Goal: Check status: Check status

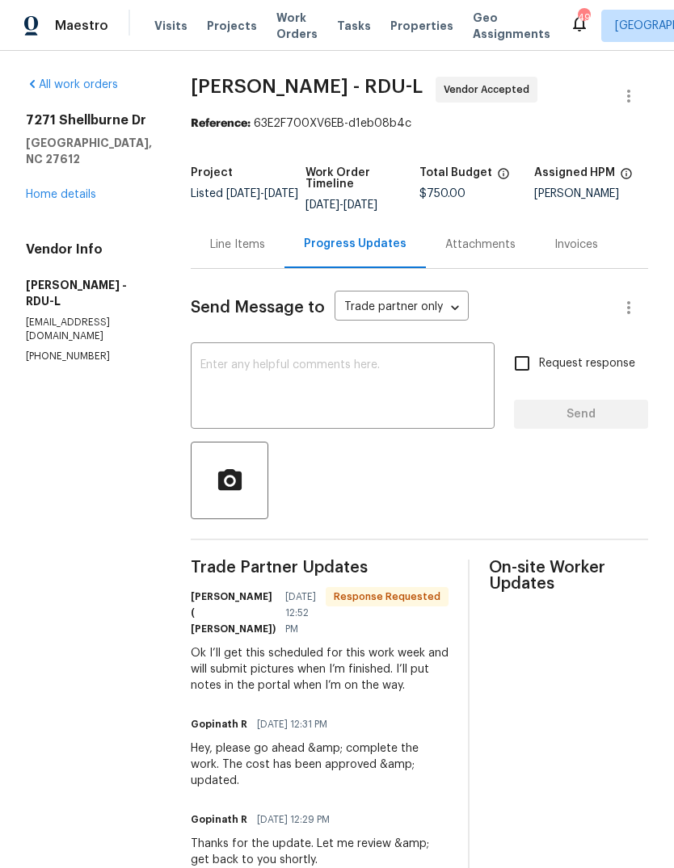
click at [254, 247] on div "Line Items" at bounding box center [237, 245] width 55 height 16
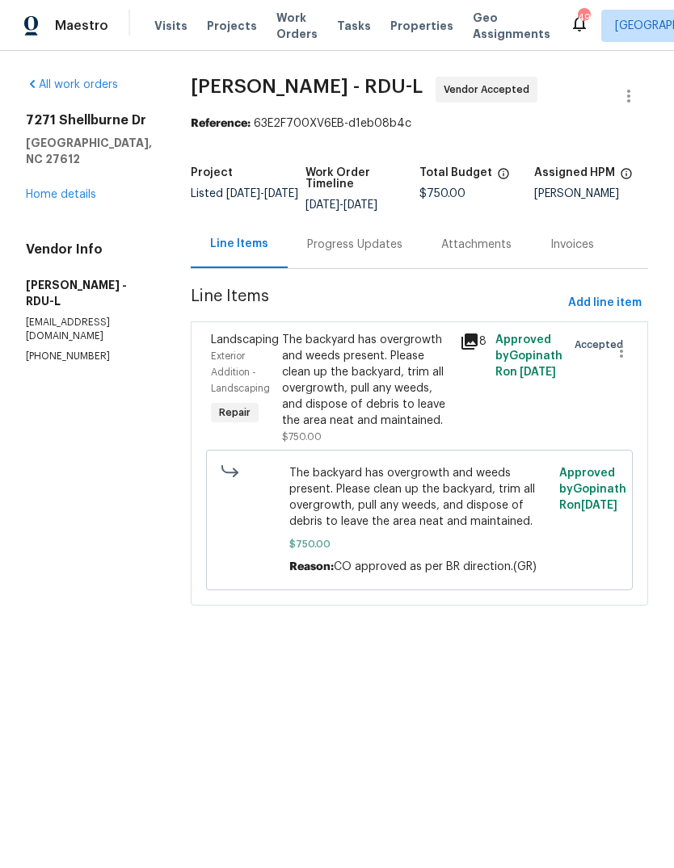
click at [382, 397] on div "The backyard has overgrowth and weeds present. Please clean up the backyard, tr…" at bounding box center [366, 380] width 168 height 97
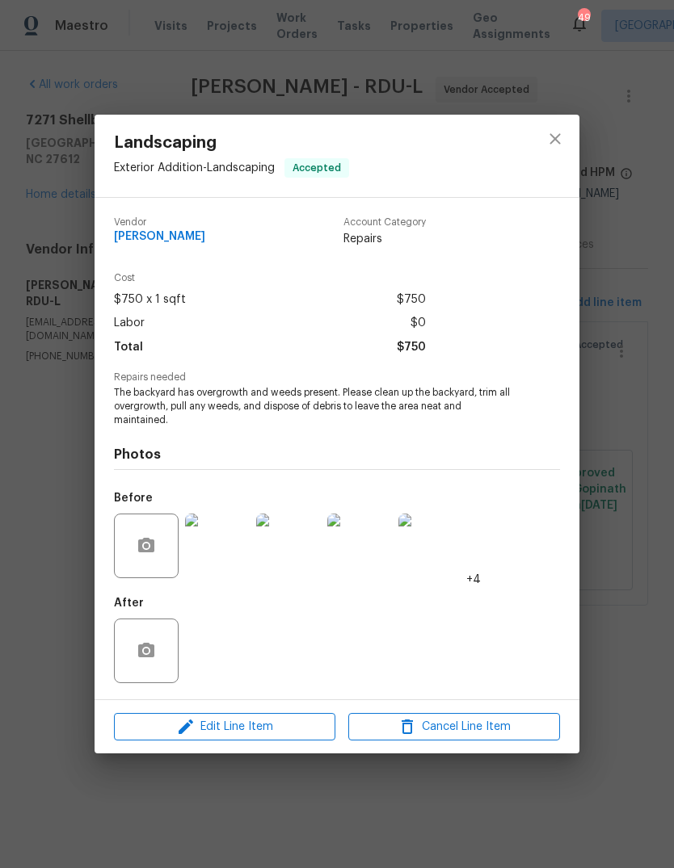
click at [225, 556] on img at bounding box center [217, 546] width 65 height 65
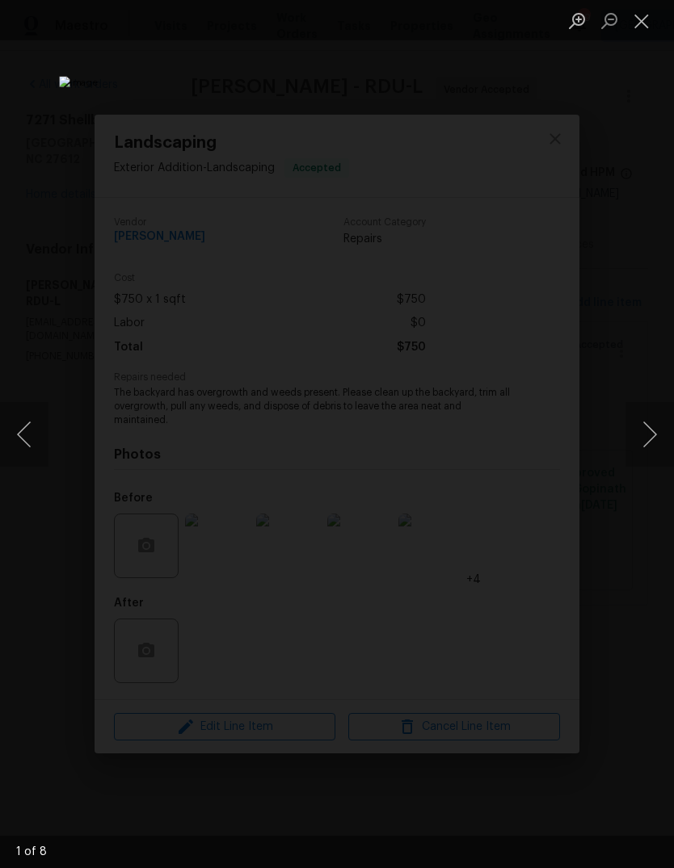
click at [653, 438] on button "Next image" at bounding box center [649, 434] width 48 height 65
click at [652, 437] on button "Next image" at bounding box center [649, 434] width 48 height 65
click at [651, 431] on button "Next image" at bounding box center [649, 434] width 48 height 65
click at [647, 24] on button "Close lightbox" at bounding box center [641, 20] width 32 height 28
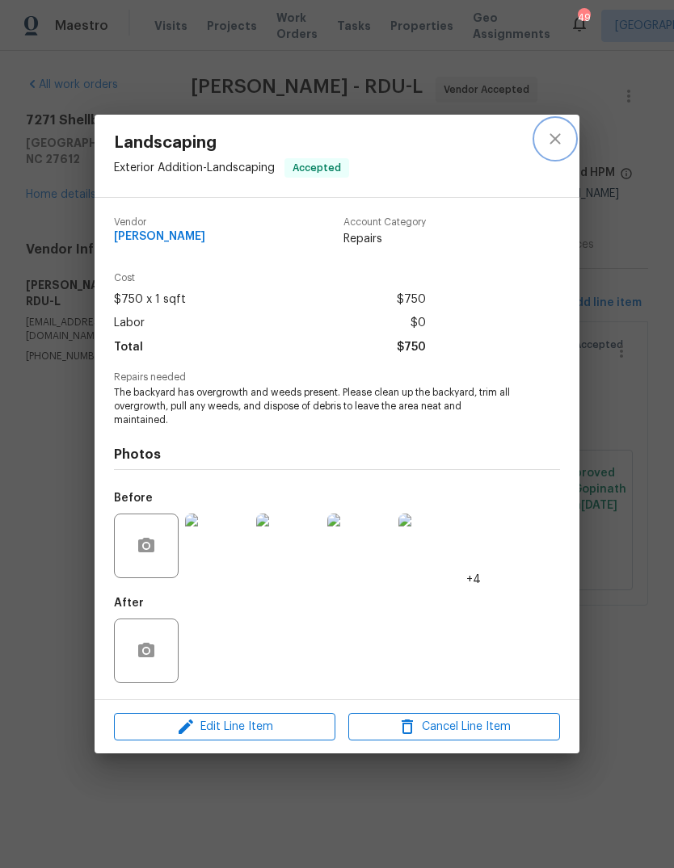
click at [550, 141] on icon "close" at bounding box center [554, 138] width 19 height 19
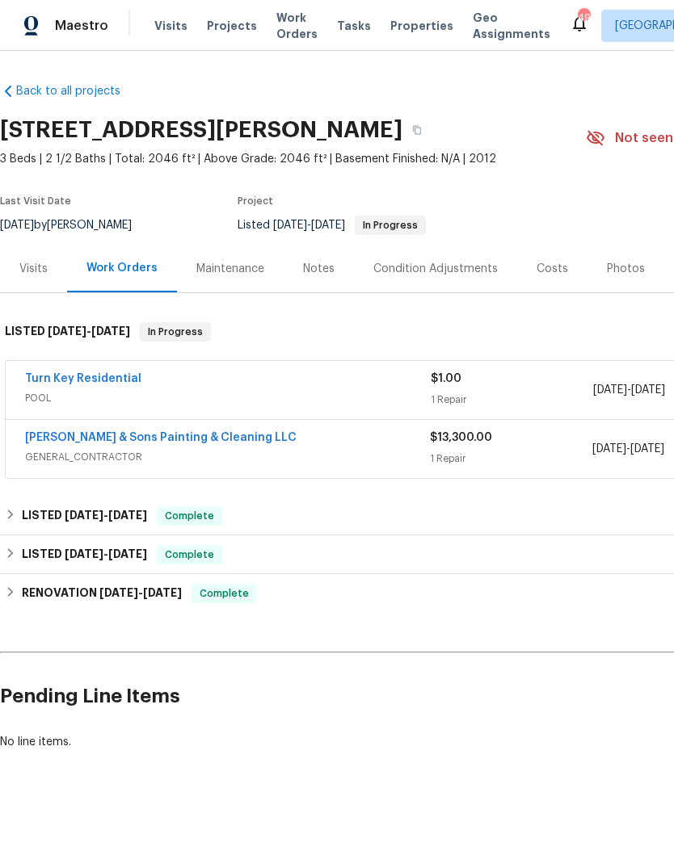
click at [63, 438] on link "Hodge & Sons Painting & Cleaning LLC" at bounding box center [160, 437] width 271 height 11
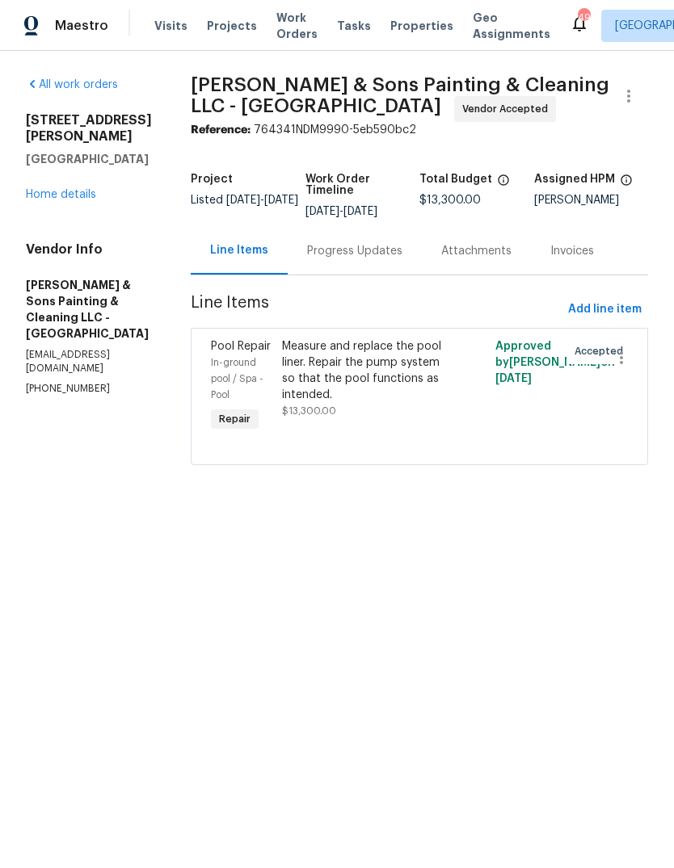
click at [329, 258] on div "Progress Updates" at bounding box center [354, 251] width 95 height 16
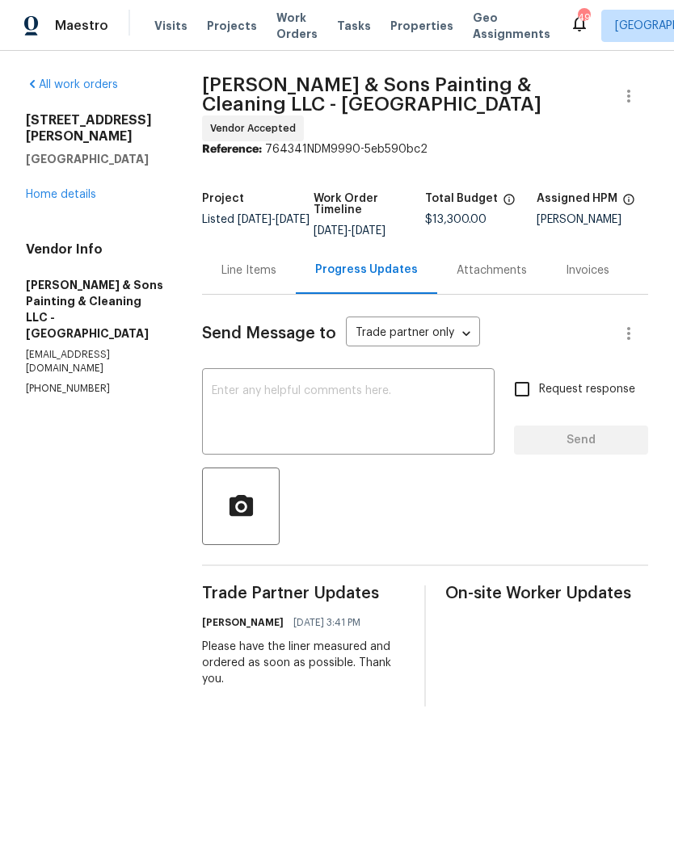
click at [267, 265] on div "Line Items" at bounding box center [248, 270] width 55 height 16
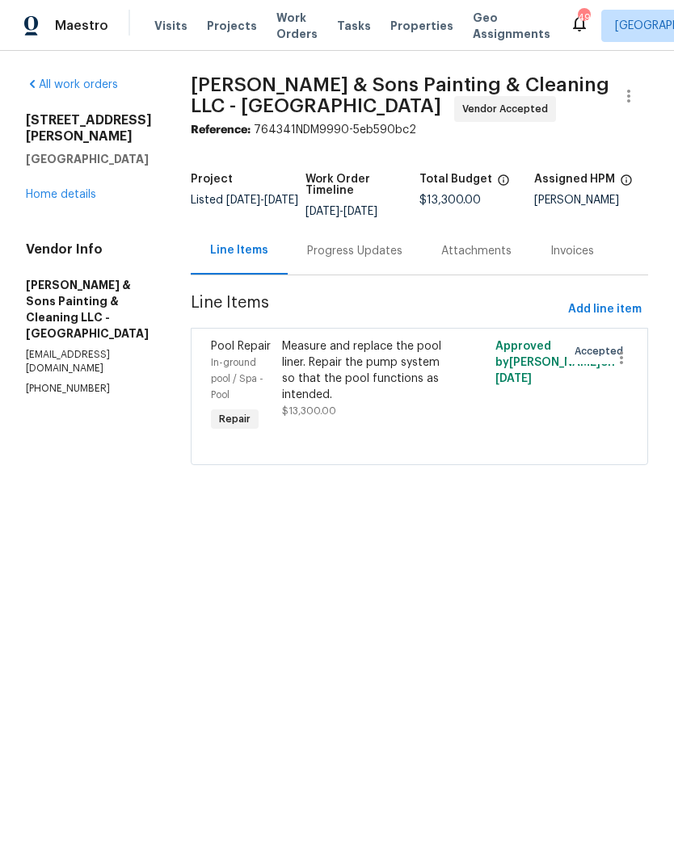
click at [55, 199] on link "Home details" at bounding box center [61, 194] width 70 height 11
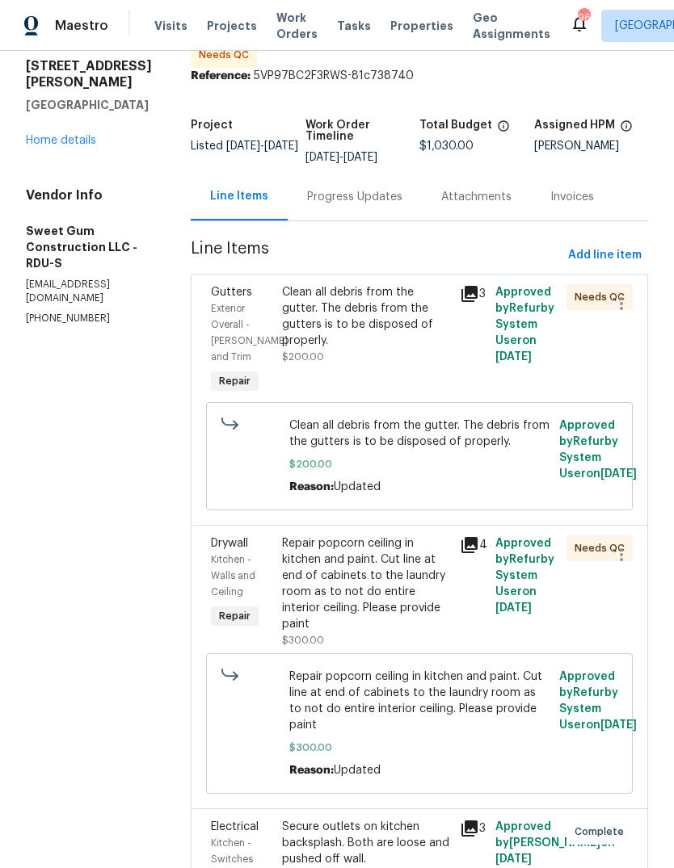
scroll to position [64, 0]
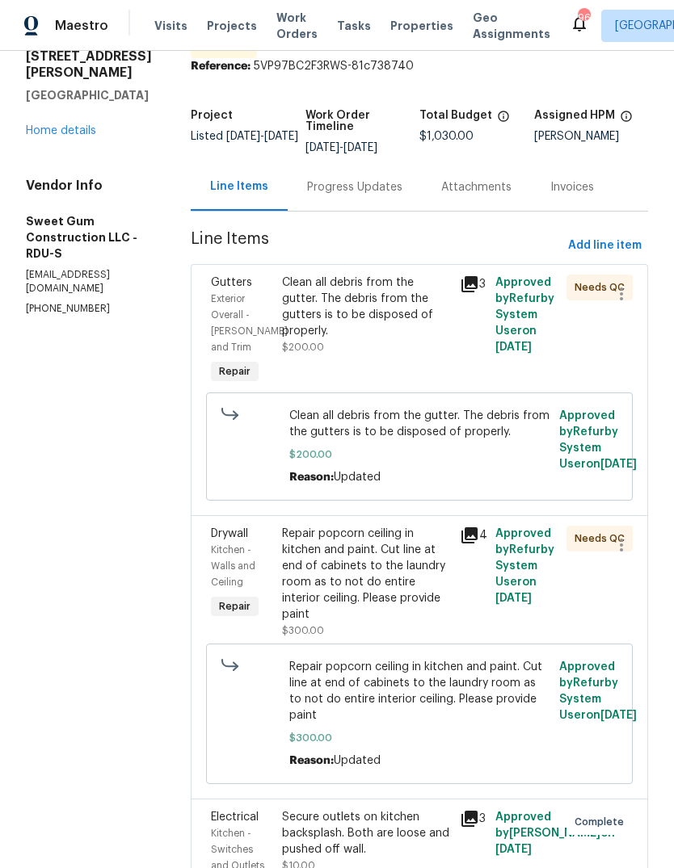
click at [393, 610] on div "Repair popcorn ceiling in kitchen and paint. Cut line at end of cabinets to the…" at bounding box center [366, 574] width 168 height 97
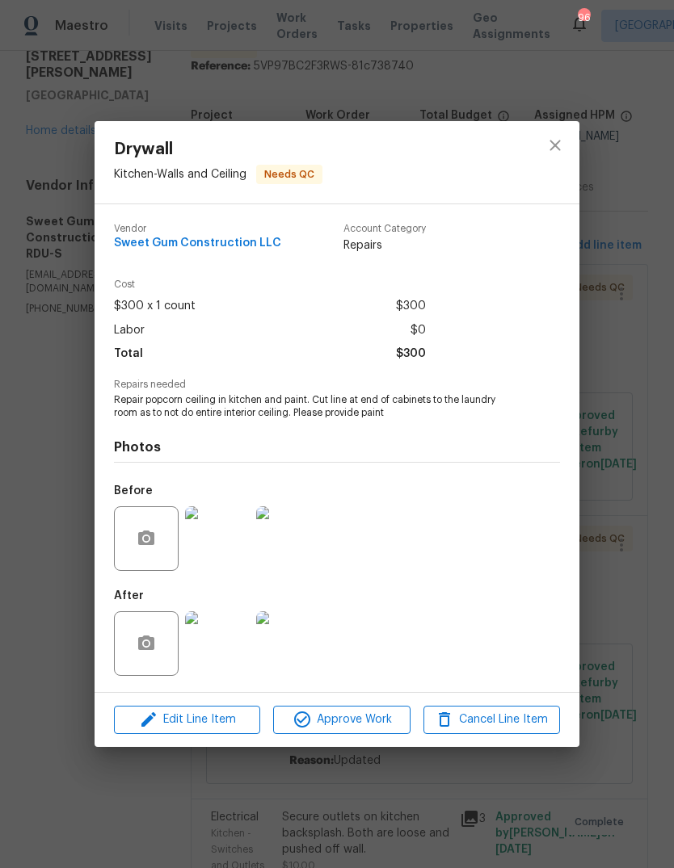
click at [216, 648] on img at bounding box center [217, 643] width 65 height 65
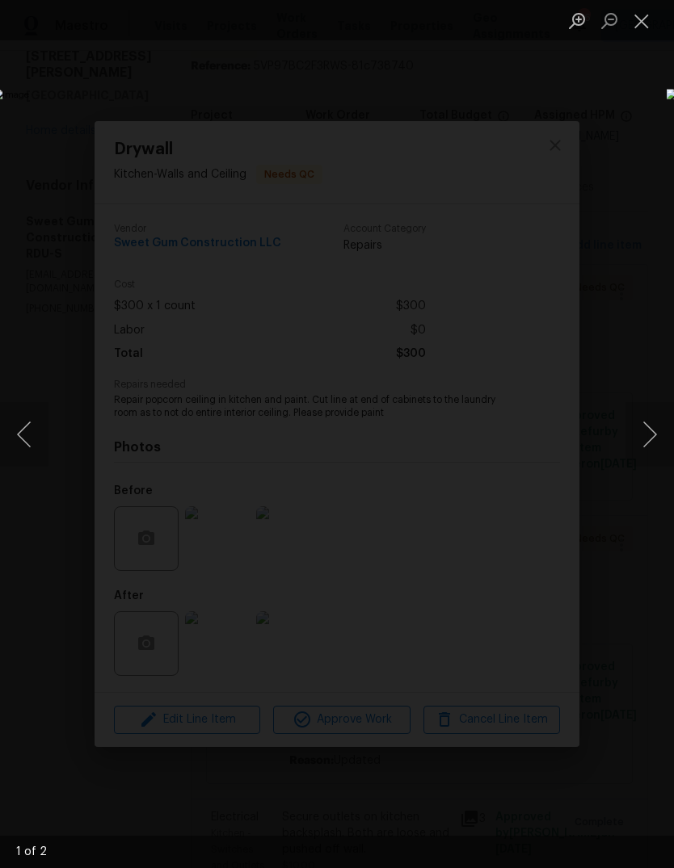
click at [648, 429] on button "Next image" at bounding box center [649, 434] width 48 height 65
click at [642, 27] on button "Close lightbox" at bounding box center [641, 20] width 32 height 28
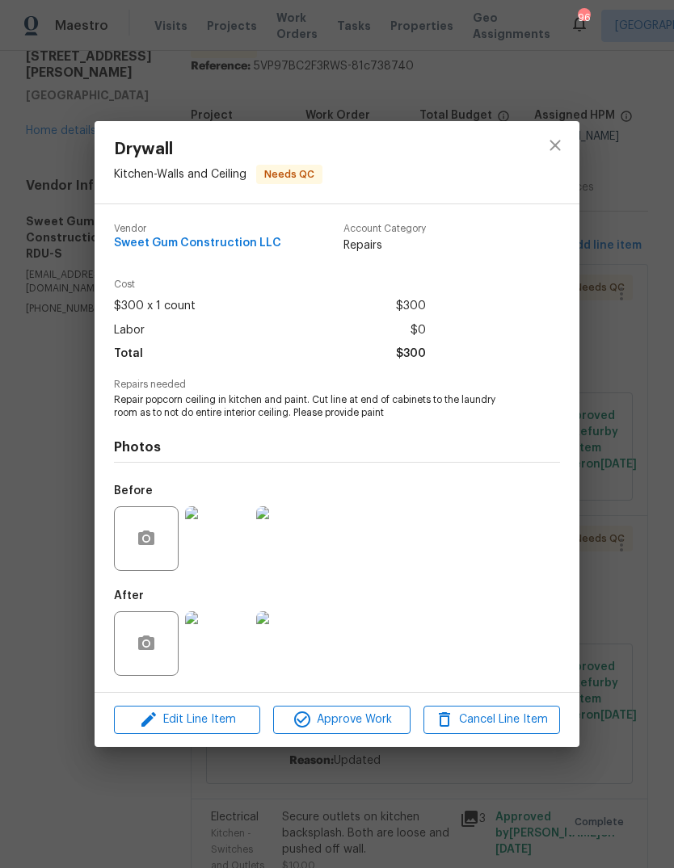
click at [218, 550] on img at bounding box center [217, 538] width 65 height 65
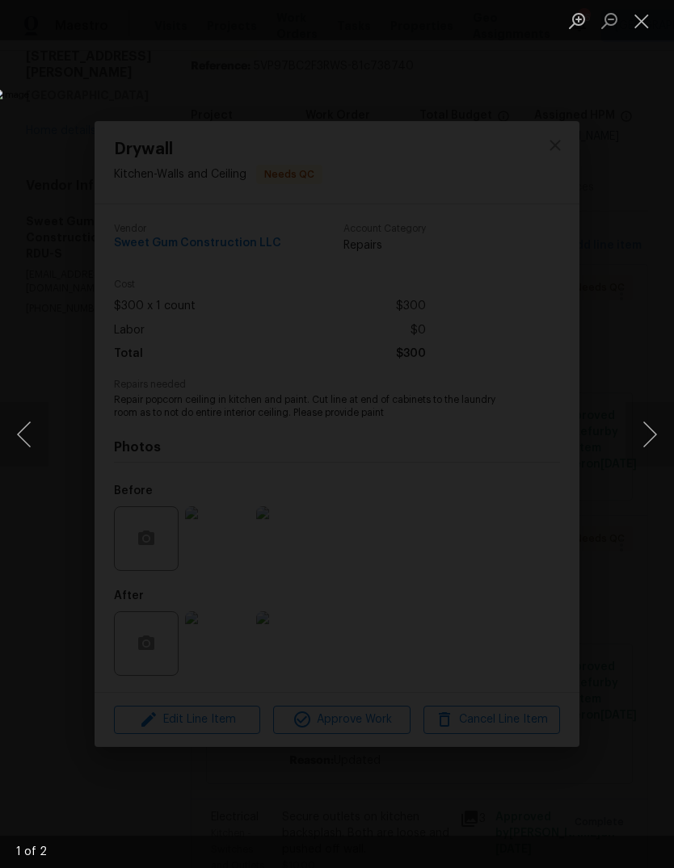
click at [648, 430] on button "Next image" at bounding box center [649, 434] width 48 height 65
click at [36, 432] on button "Previous image" at bounding box center [24, 434] width 48 height 65
click at [648, 24] on button "Close lightbox" at bounding box center [641, 20] width 32 height 28
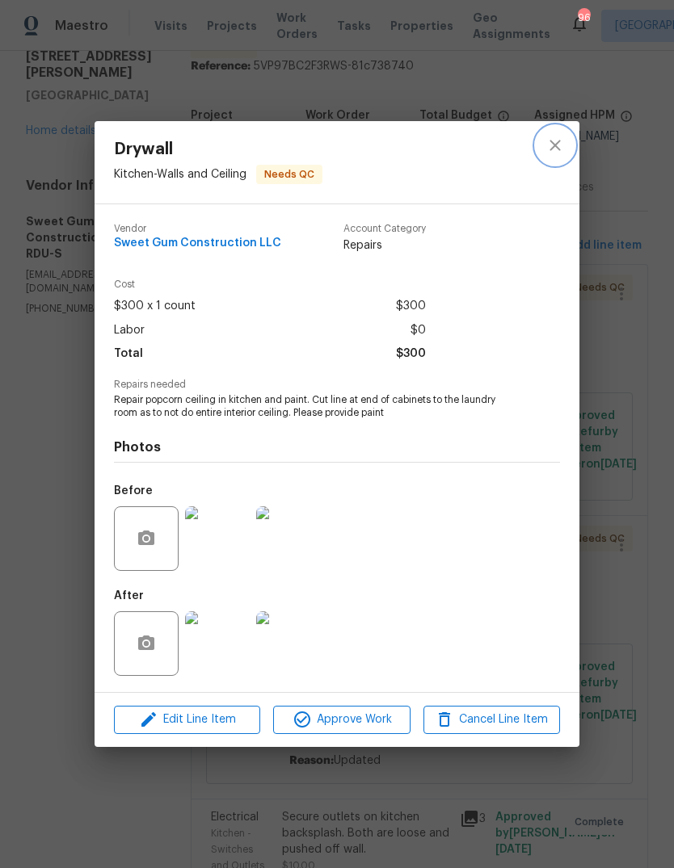
click at [560, 150] on icon "close" at bounding box center [554, 145] width 19 height 19
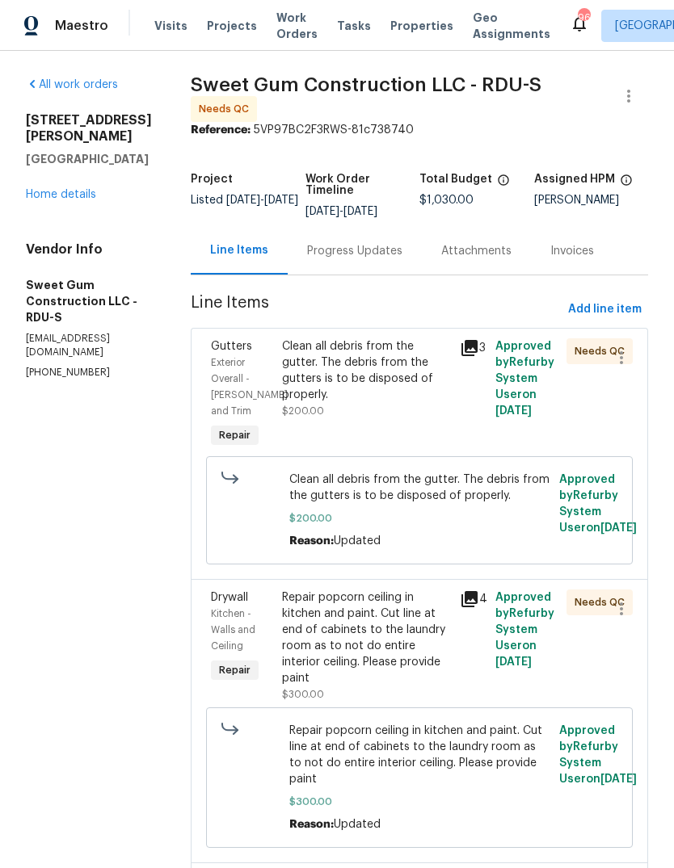
scroll to position [0, 0]
click at [418, 385] on div "Clean all debris from the gutter. The debris from the gutters is to be disposed…" at bounding box center [366, 370] width 168 height 65
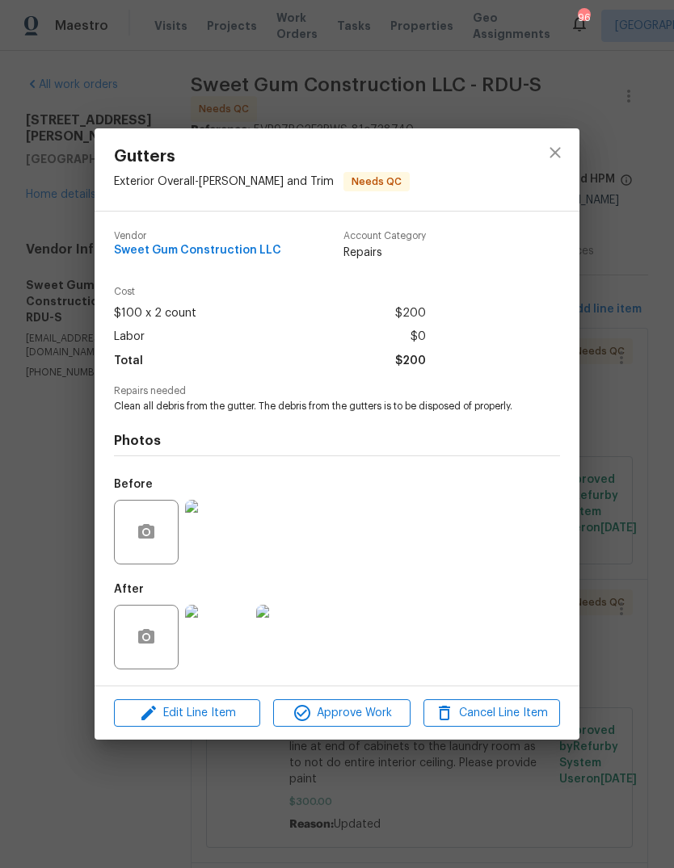
click at [231, 647] on img at bounding box center [217, 637] width 65 height 65
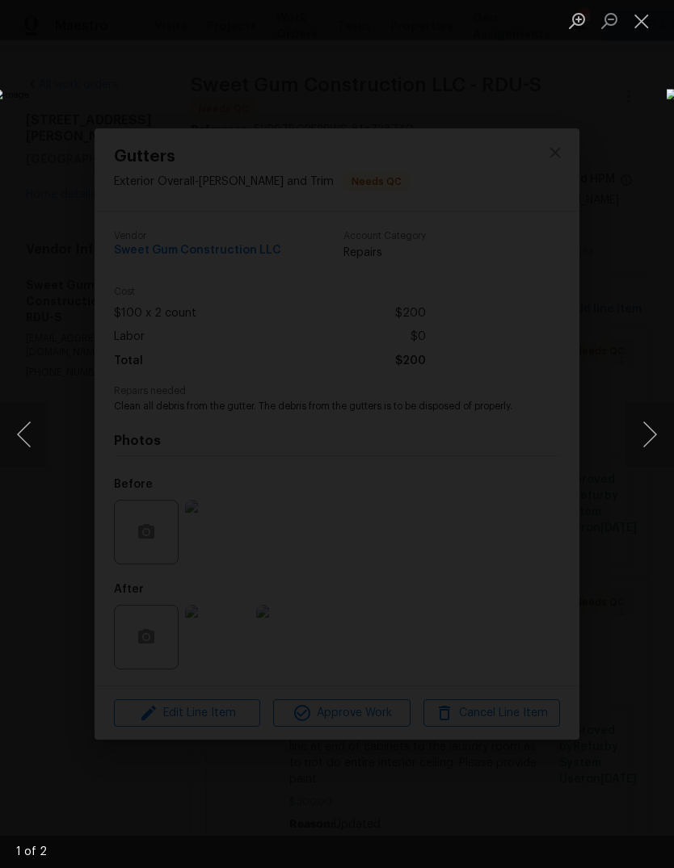
click at [652, 447] on button "Next image" at bounding box center [649, 434] width 48 height 65
click at [641, 27] on button "Close lightbox" at bounding box center [641, 20] width 32 height 28
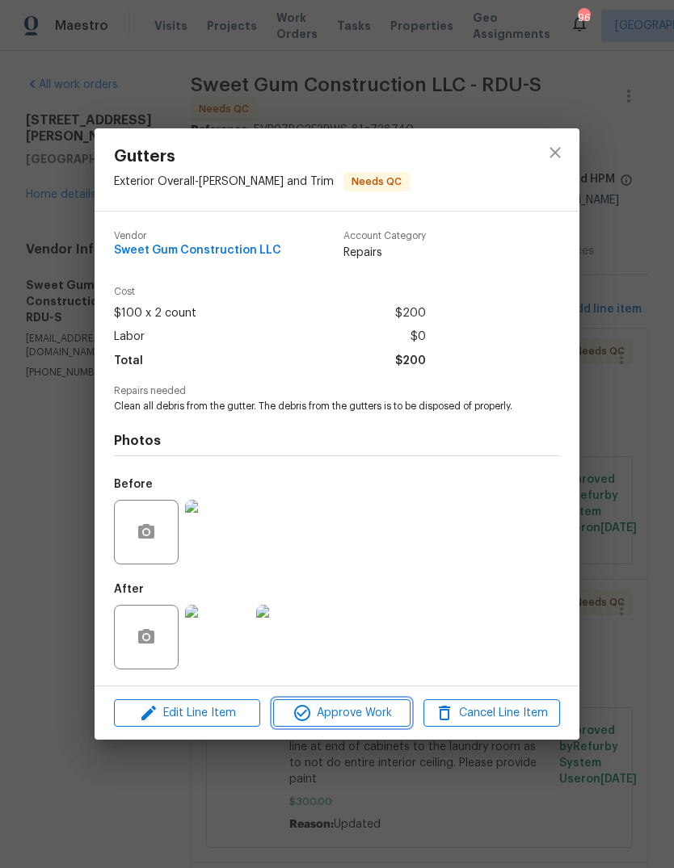
click at [382, 716] on span "Approve Work" at bounding box center [341, 713] width 127 height 20
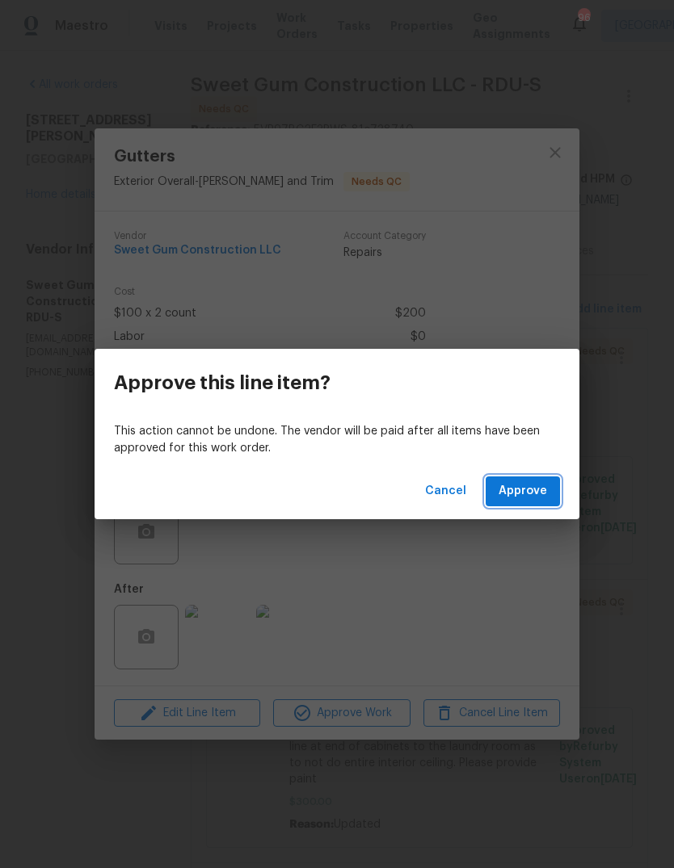
click at [535, 491] on span "Approve" at bounding box center [522, 491] width 48 height 20
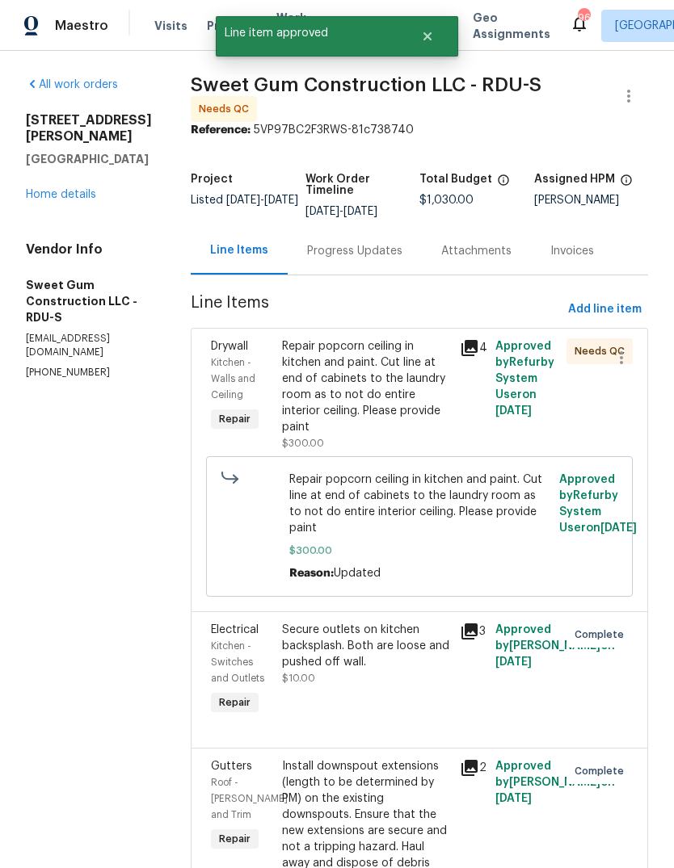
click at [425, 401] on div "Repair popcorn ceiling in kitchen and paint. Cut line at end of cabinets to the…" at bounding box center [366, 386] width 168 height 97
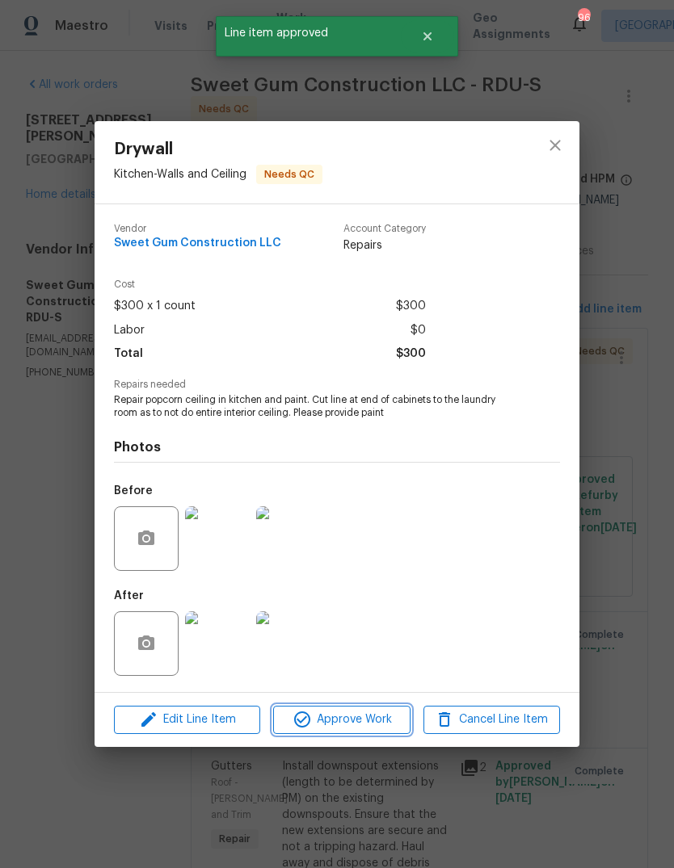
click at [366, 730] on span "Approve Work" at bounding box center [341, 720] width 127 height 20
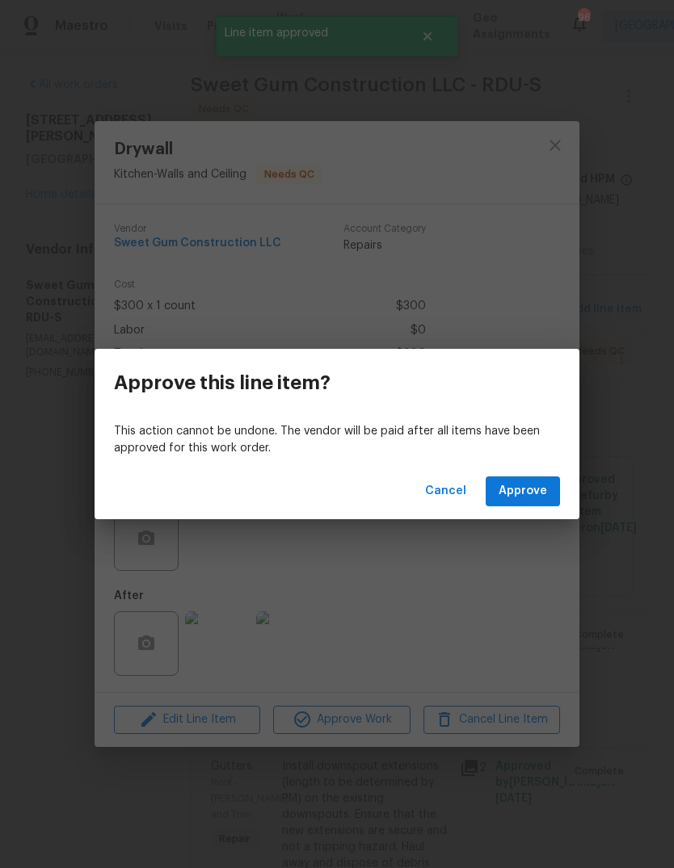
click at [539, 491] on span "Approve" at bounding box center [522, 491] width 48 height 20
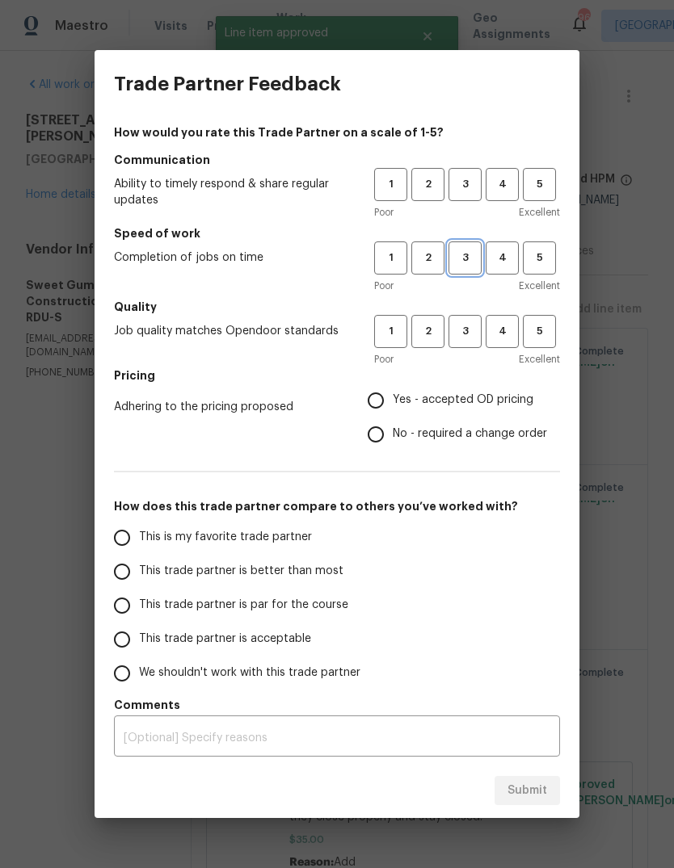
click at [466, 254] on span "3" at bounding box center [465, 258] width 30 height 19
click at [466, 334] on span "3" at bounding box center [465, 331] width 30 height 19
click at [277, 608] on span "This trade partner is par for the course" at bounding box center [243, 605] width 209 height 17
click at [139, 608] on input "This trade partner is par for the course" at bounding box center [122, 606] width 34 height 34
radio input "true"
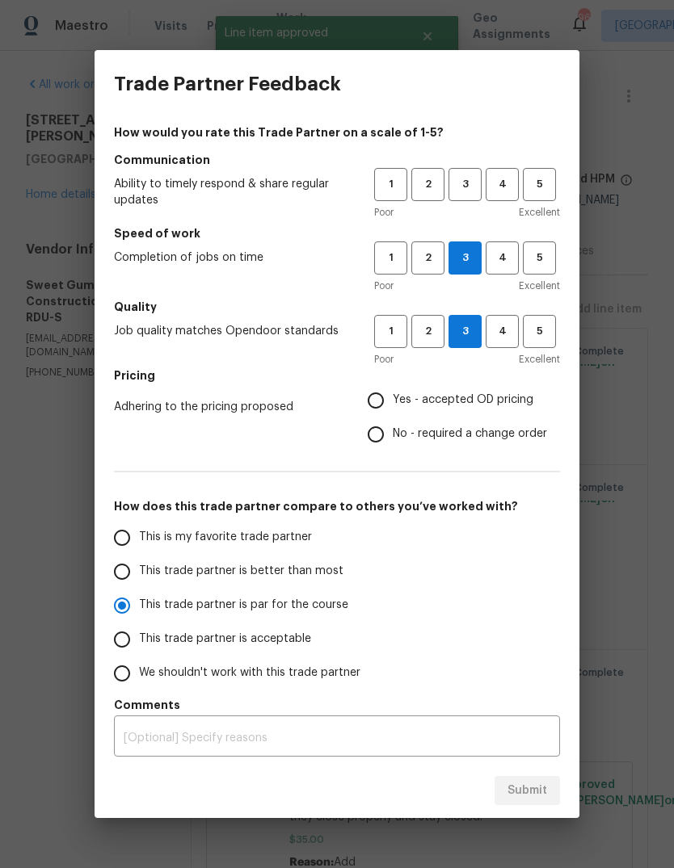
click at [383, 392] on input "Yes - accepted OD pricing" at bounding box center [376, 401] width 34 height 34
radio input "false"
click at [462, 742] on textarea at bounding box center [337, 737] width 426 height 11
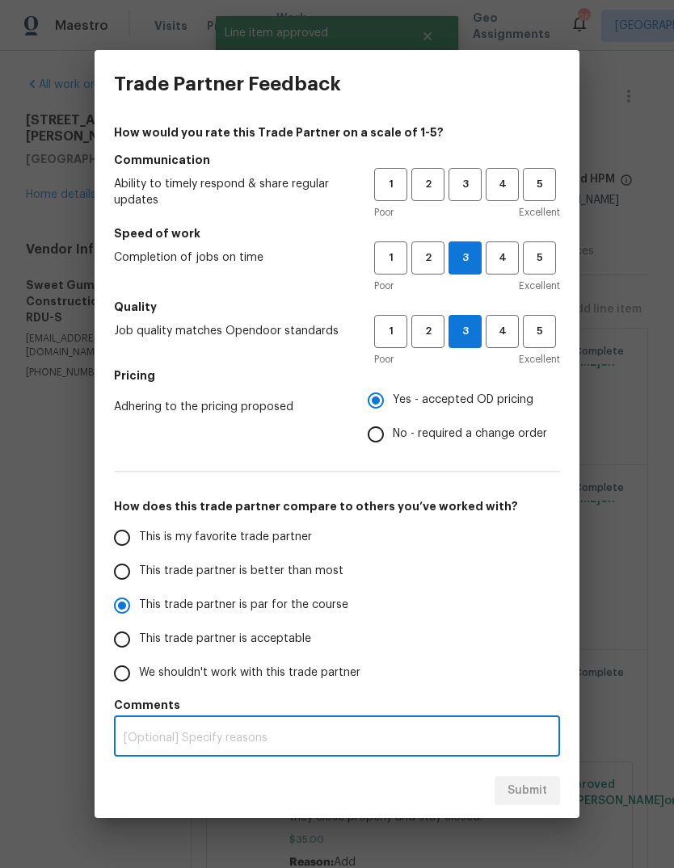
scroll to position [61, 0]
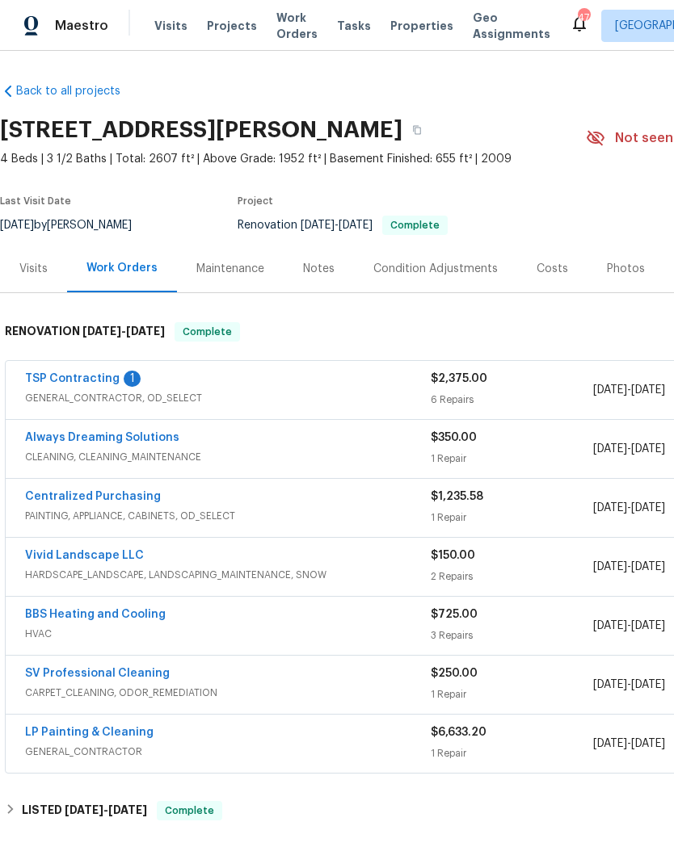
click at [96, 374] on link "TSP Contracting" at bounding box center [72, 378] width 94 height 11
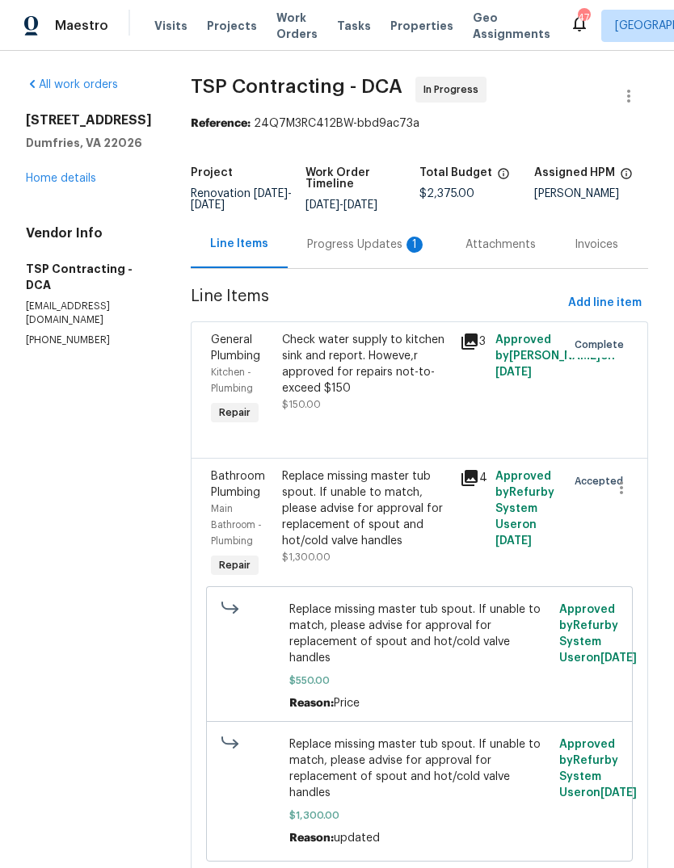
click at [343, 251] on div "Progress Updates 1" at bounding box center [367, 245] width 120 height 16
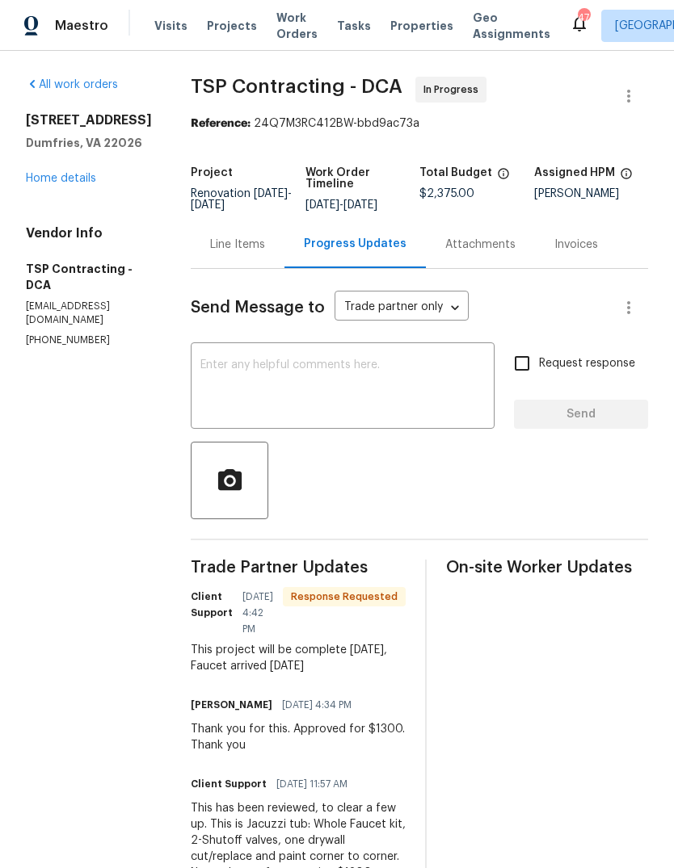
click at [210, 263] on div "Line Items" at bounding box center [238, 244] width 94 height 48
